Goal: Check status: Check status

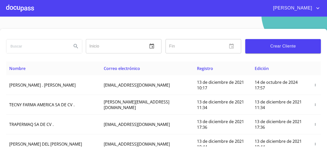
click at [18, 14] on div at bounding box center [20, 8] width 28 height 16
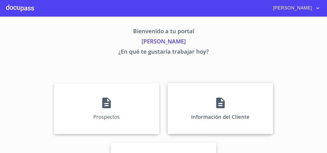
click at [183, 84] on div "Información del Cliente" at bounding box center [221, 108] width 106 height 51
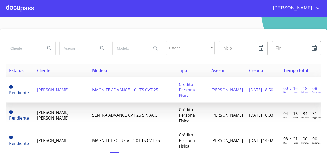
click at [49, 89] on span "[PERSON_NAME]" at bounding box center [53, 90] width 32 height 6
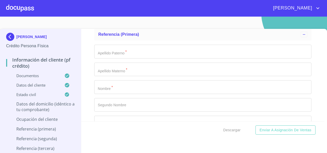
scroll to position [2493, 0]
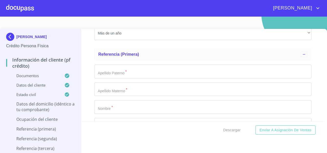
click at [8, 38] on img at bounding box center [11, 37] width 10 height 8
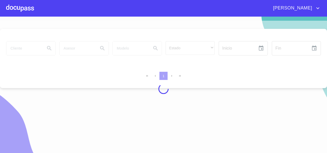
click at [26, 10] on div at bounding box center [20, 8] width 28 height 16
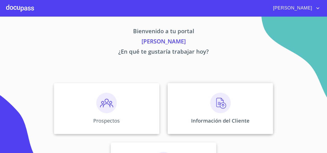
click at [191, 112] on div "Información del Cliente" at bounding box center [221, 108] width 106 height 51
